Goal: Find specific page/section

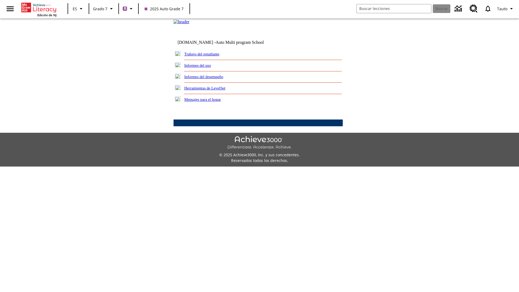
click at [208, 56] on link "Trabajo del estudiante" at bounding box center [201, 54] width 35 height 4
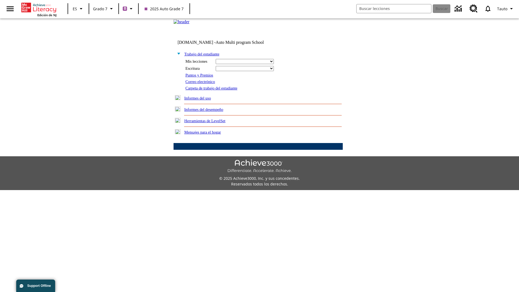
click at [202, 84] on link "Correo electrónico" at bounding box center [199, 81] width 29 height 4
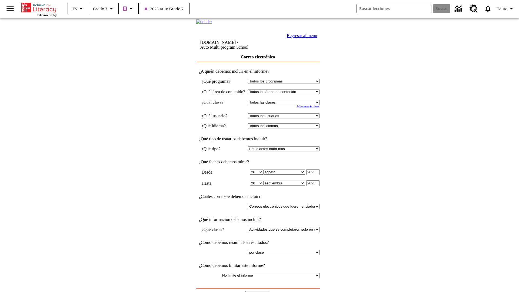
click at [258, 290] on input "Ver Informe" at bounding box center [257, 293] width 25 height 6
